Goal: Task Accomplishment & Management: Manage account settings

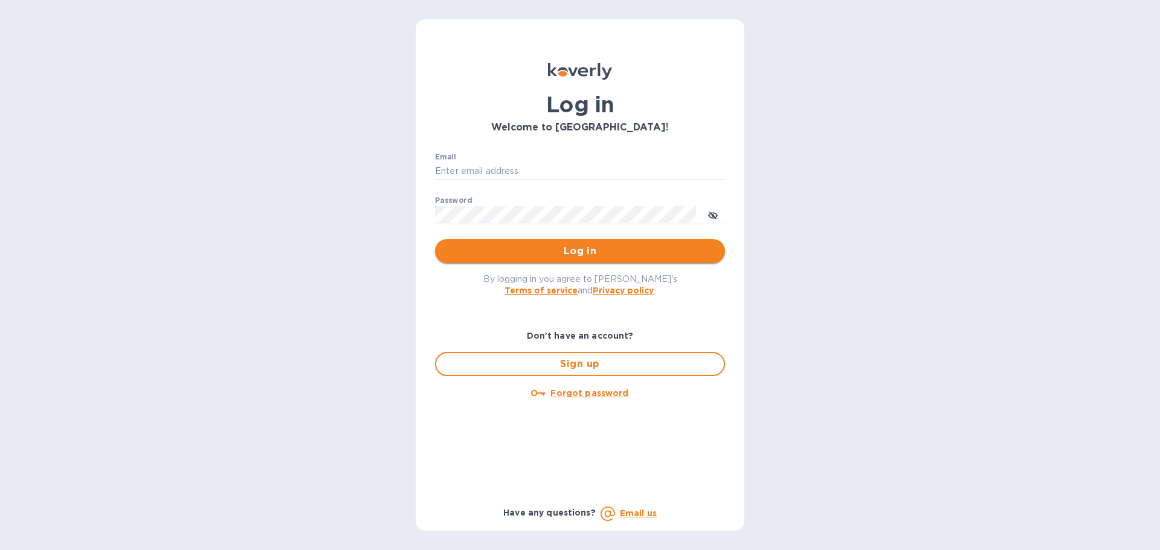
type input "[PERSON_NAME][EMAIL_ADDRESS][DOMAIN_NAME]"
click at [524, 251] on span "Log in" at bounding box center [580, 251] width 271 height 14
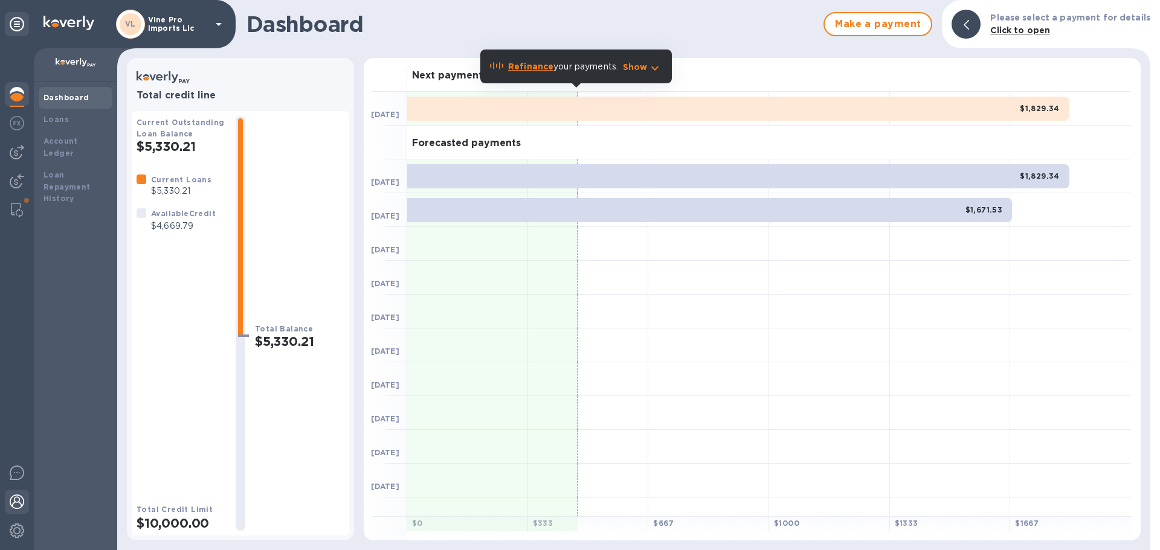
click at [14, 495] on img at bounding box center [17, 502] width 14 height 14
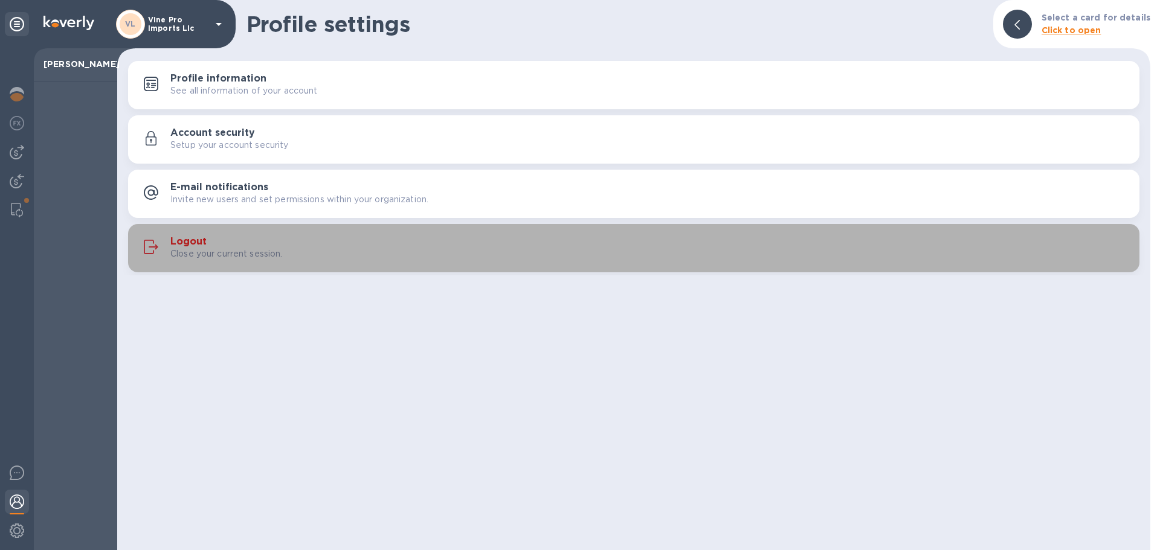
click at [199, 240] on h3 "Logout" at bounding box center [188, 241] width 36 height 11
